Goal: Transaction & Acquisition: Book appointment/travel/reservation

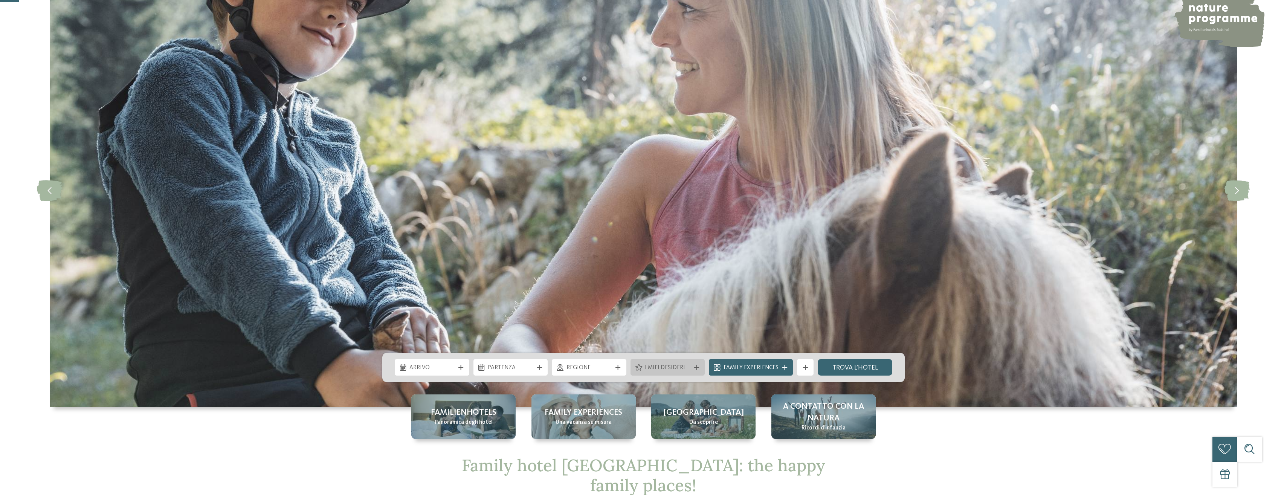
scroll to position [75, 0]
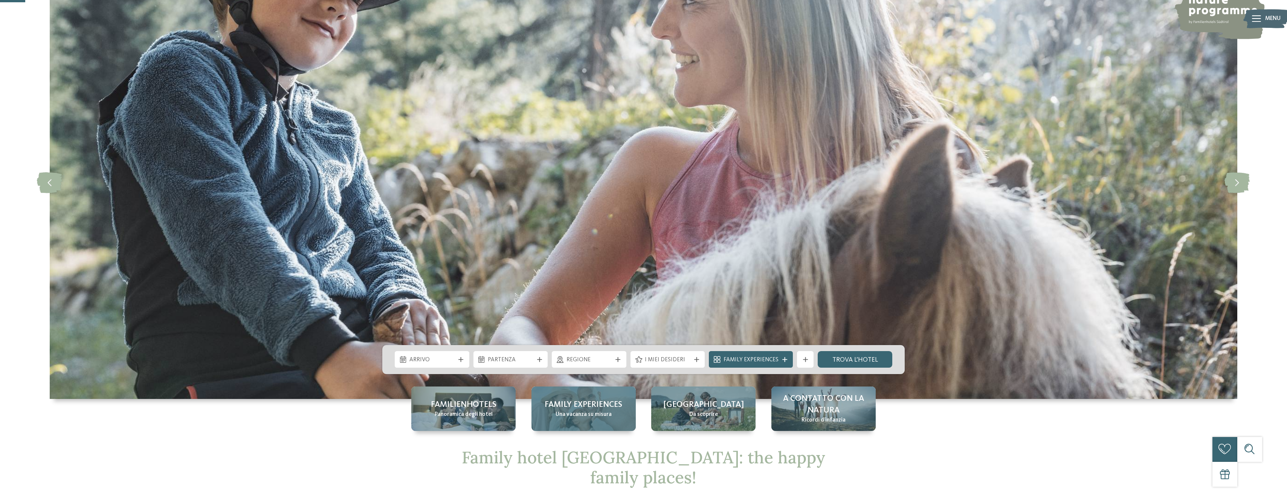
click at [591, 411] on span "Una vacanza su misura" at bounding box center [584, 415] width 56 height 8
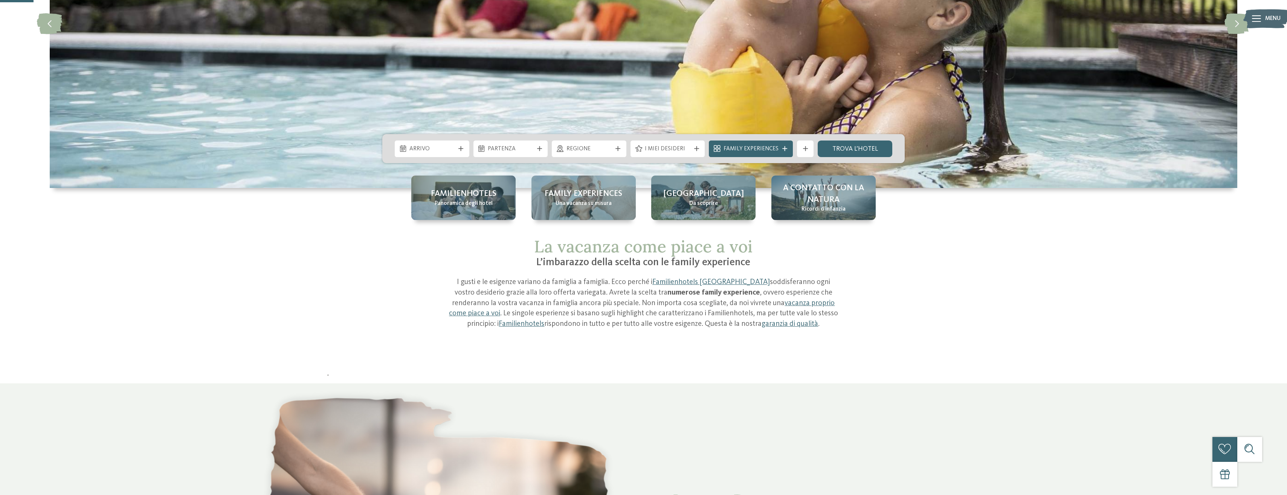
scroll to position [113, 0]
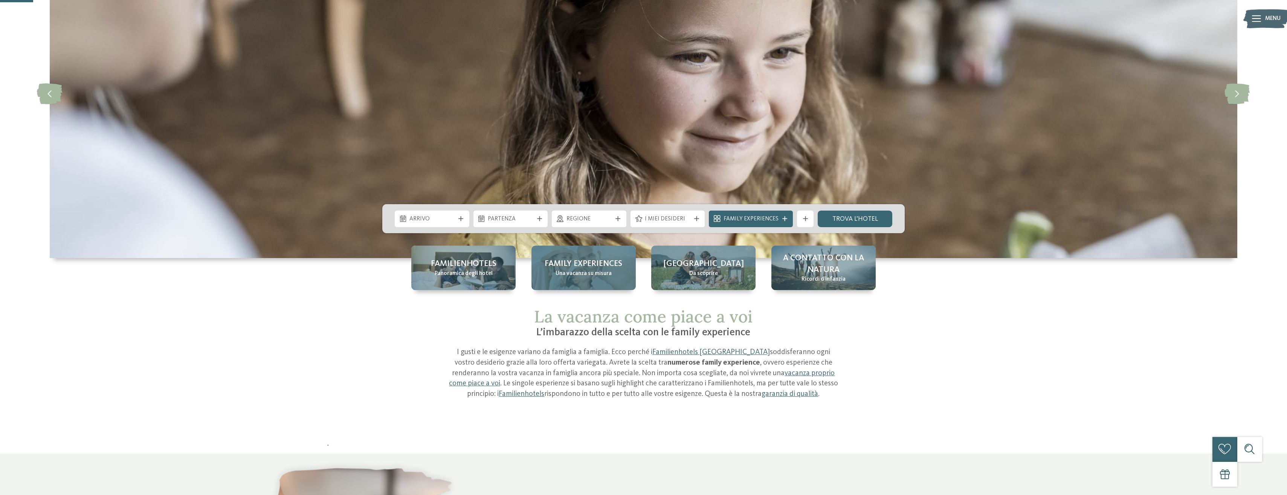
click at [557, 277] on span "Una vacanza su misura" at bounding box center [584, 274] width 56 height 8
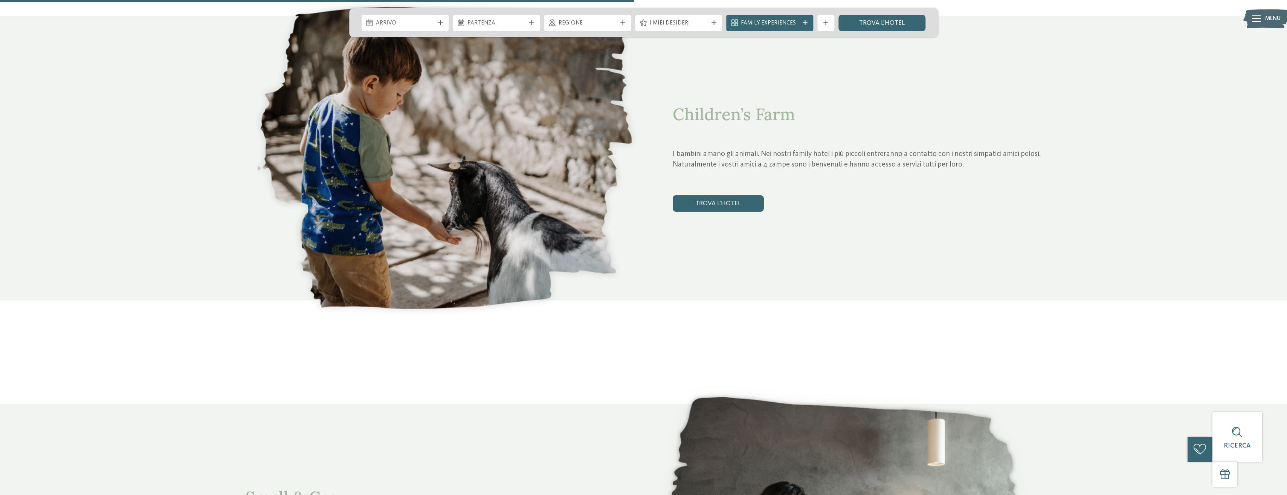
scroll to position [2147, 0]
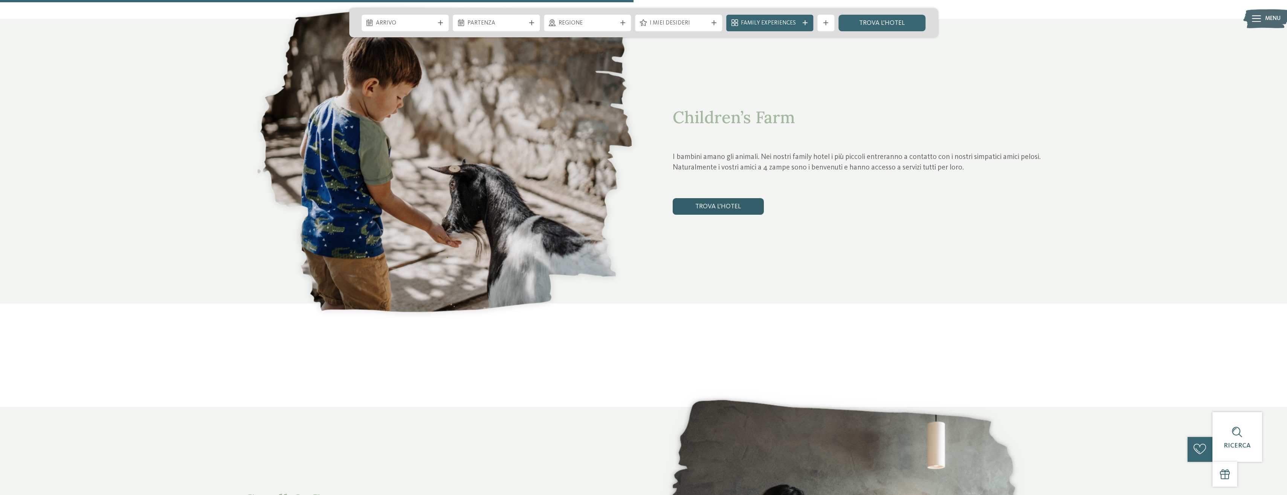
click at [713, 208] on link "trova l’hotel" at bounding box center [718, 206] width 91 height 17
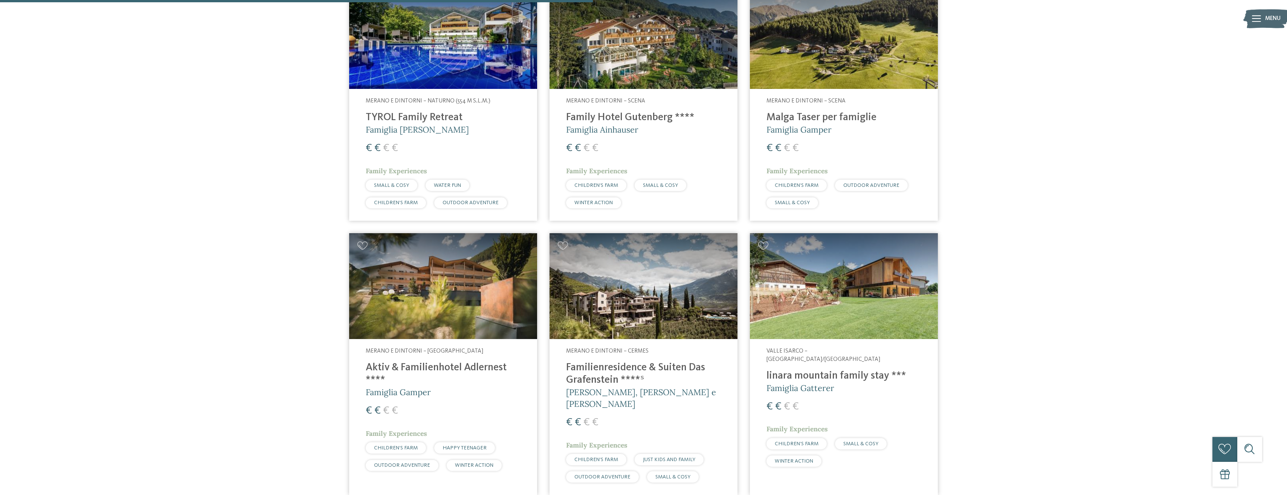
scroll to position [621, 0]
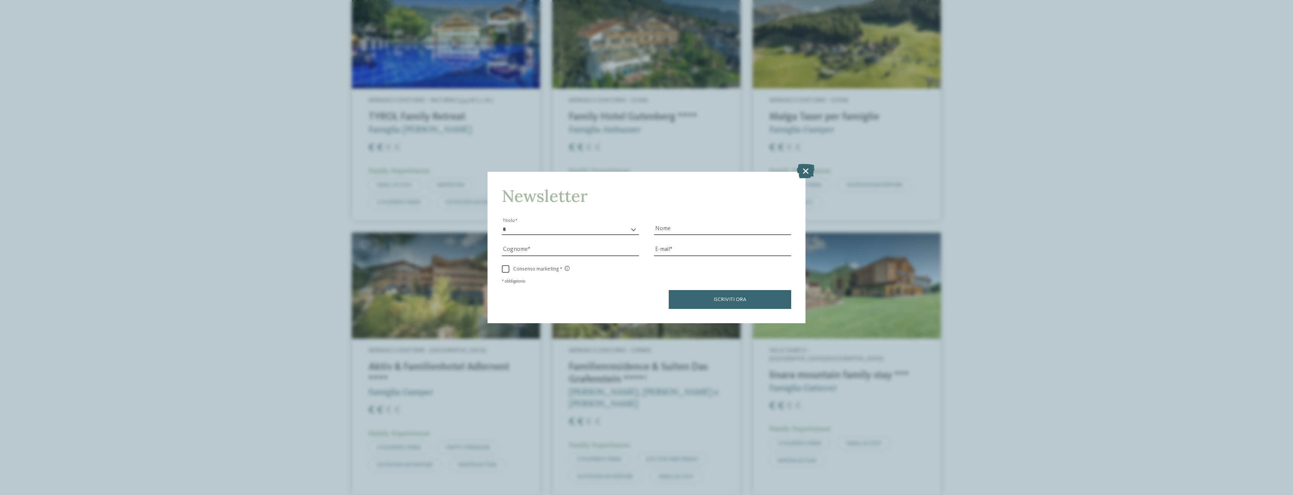
click at [806, 169] on icon at bounding box center [806, 171] width 18 height 14
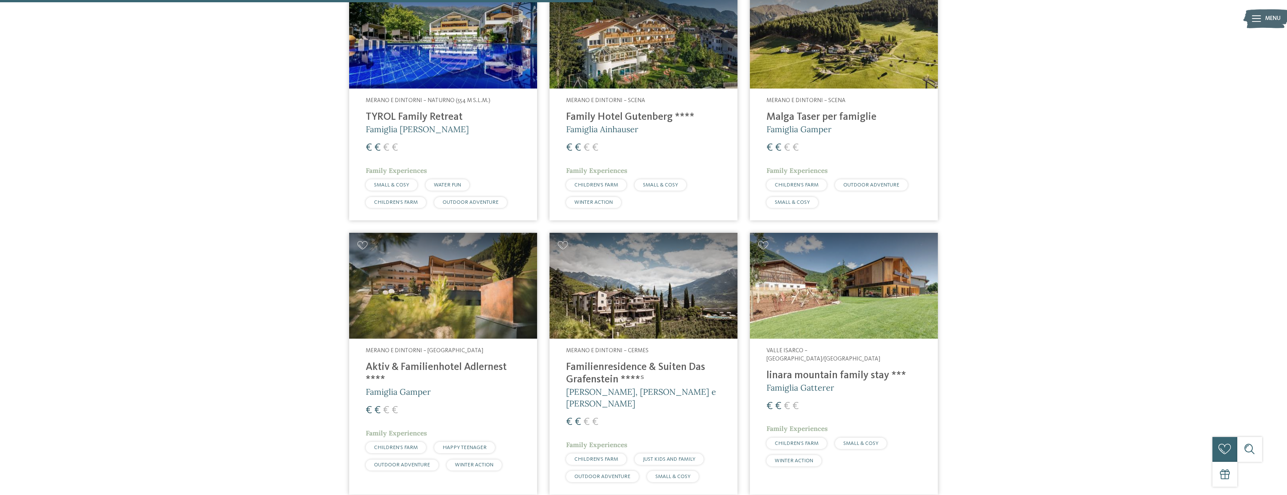
click at [401, 449] on span "CHILDREN’S FARM" at bounding box center [396, 447] width 44 height 5
click at [435, 131] on h5 "Famiglia Brunner" at bounding box center [443, 130] width 155 height 12
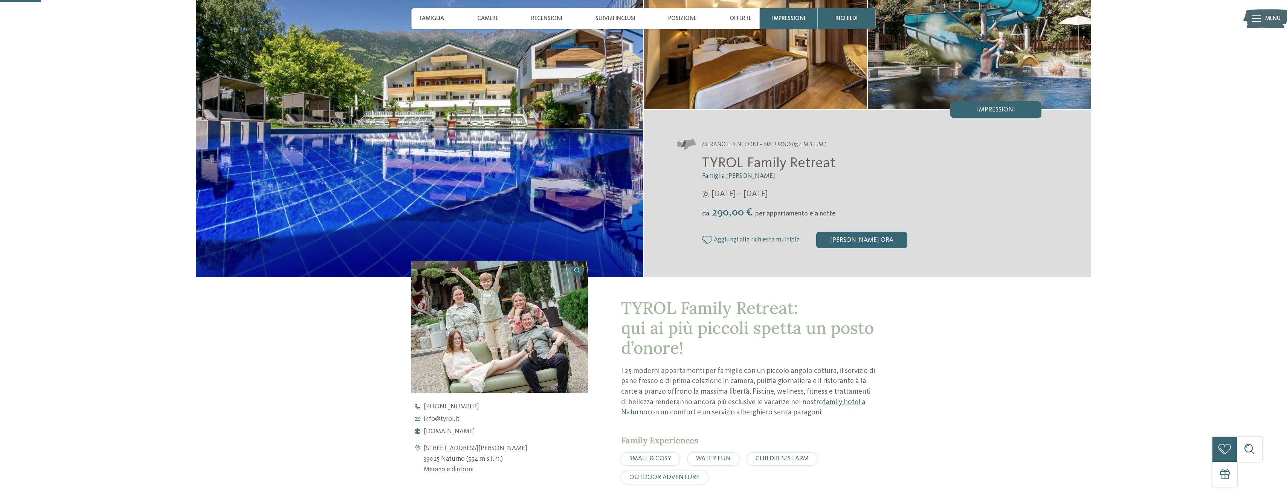
scroll to position [113, 0]
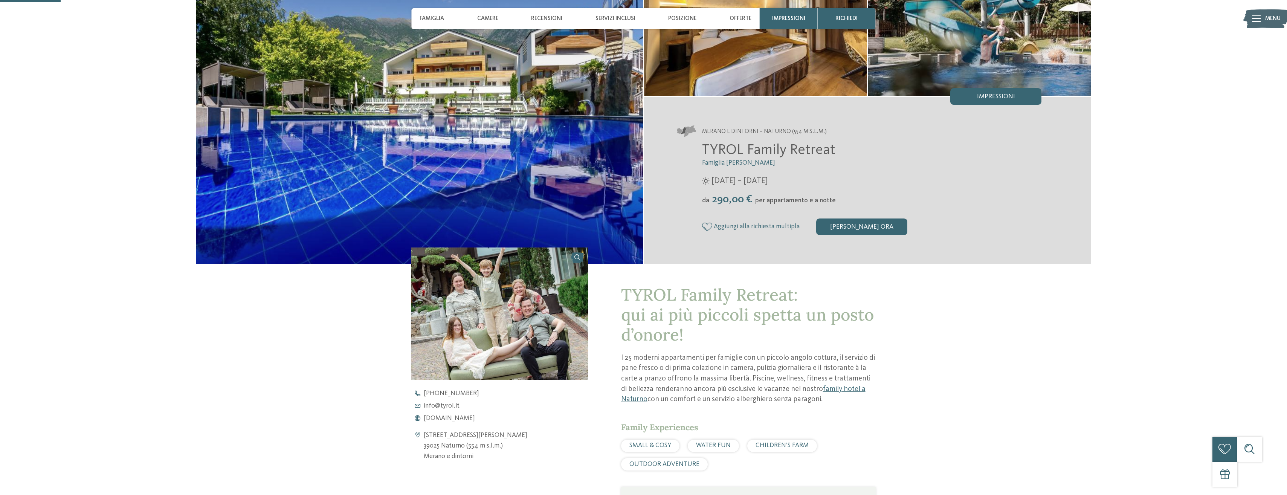
click at [785, 448] on span "CHILDREN’S FARM" at bounding box center [782, 445] width 53 height 6
click at [779, 445] on span "CHILDREN’S FARM" at bounding box center [782, 445] width 53 height 6
click at [1258, 18] on icon at bounding box center [1256, 18] width 9 height 7
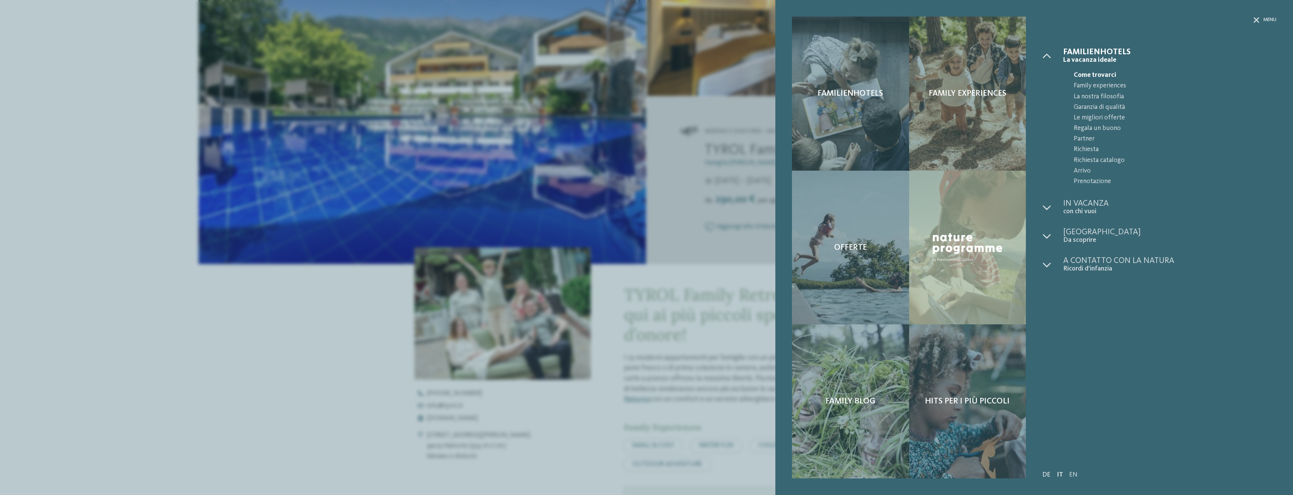
click at [1046, 473] on link "DE" at bounding box center [1046, 475] width 8 height 6
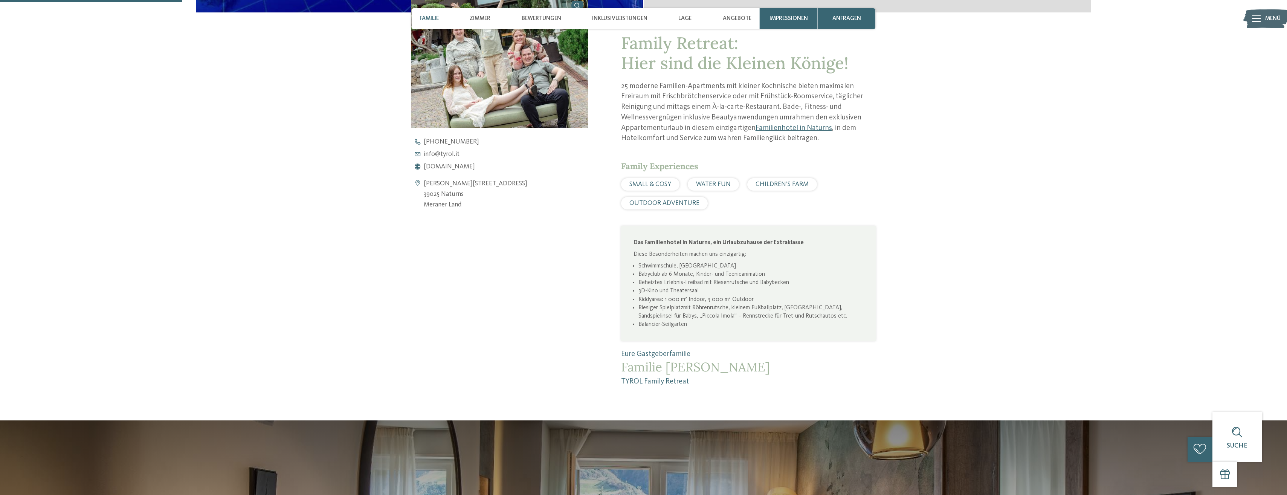
scroll to position [377, 0]
